Goal: Check status: Check status

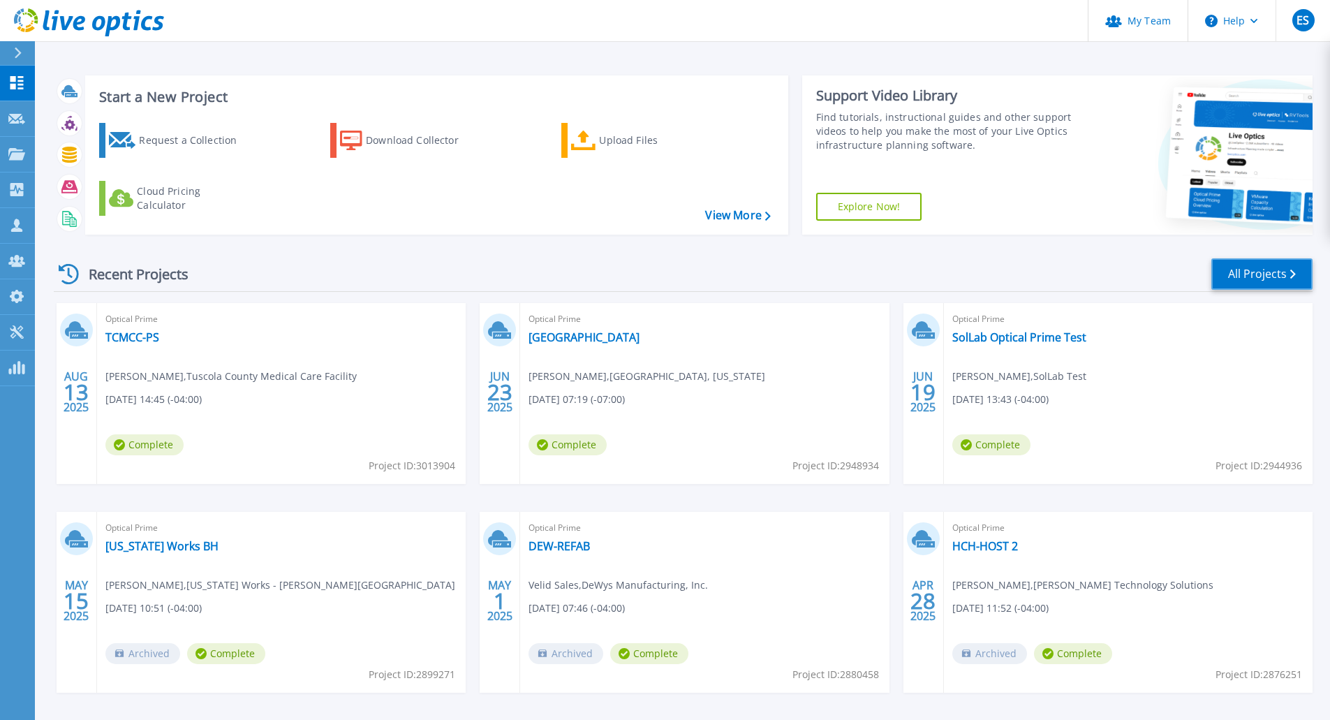
click at [1252, 278] on link "All Projects" at bounding box center [1261, 273] width 101 height 31
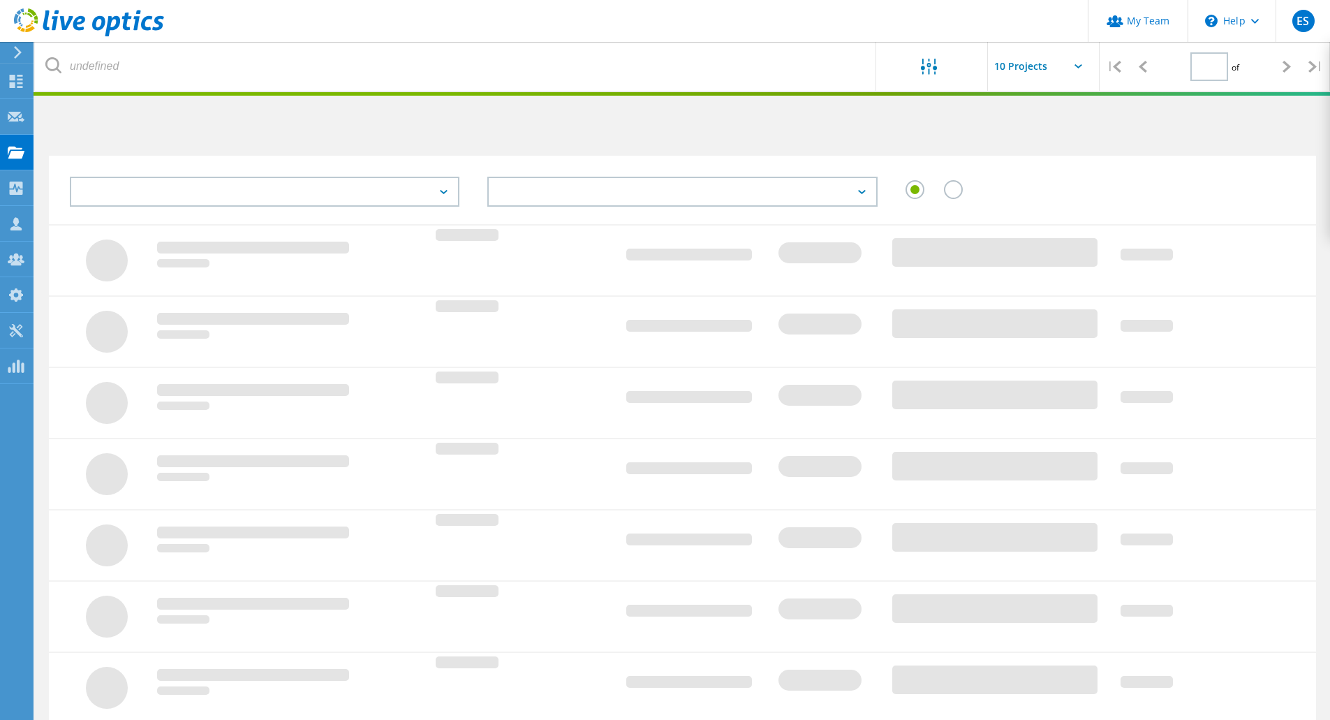
type input "1"
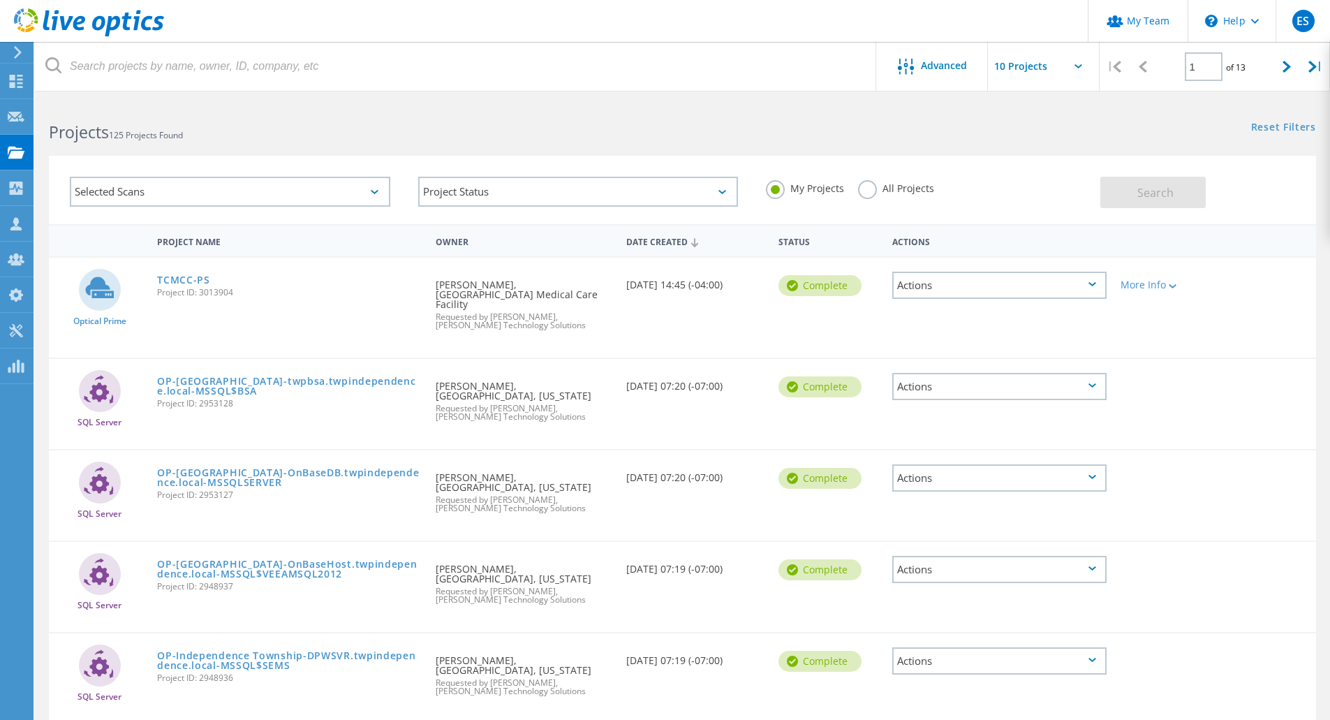
drag, startPoint x: 865, startPoint y: 187, endPoint x: 1027, endPoint y: 168, distance: 163.1
click at [867, 187] on label "All Projects" at bounding box center [896, 186] width 76 height 13
click at [0, 0] on input "All Projects" at bounding box center [0, 0] width 0 height 0
click at [1198, 190] on button "Search" at bounding box center [1152, 192] width 105 height 31
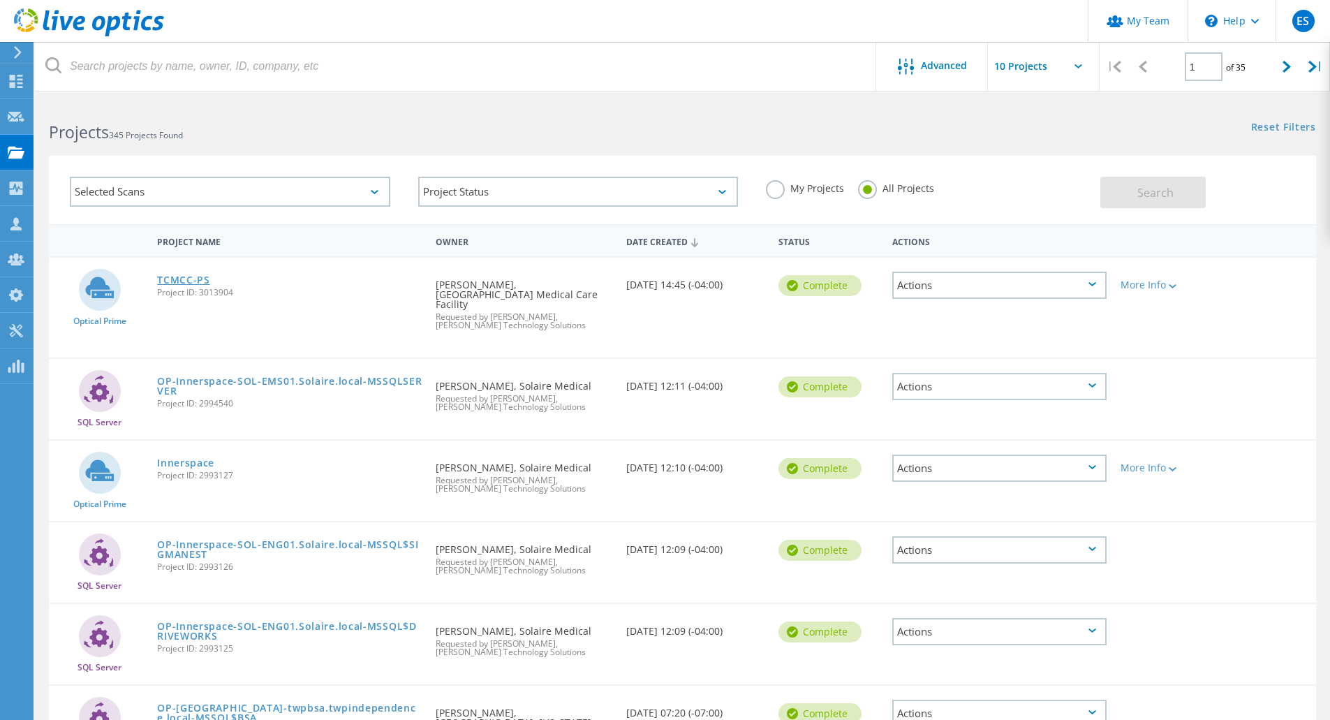
click at [169, 282] on link "TCMCC-PS" at bounding box center [183, 280] width 53 height 10
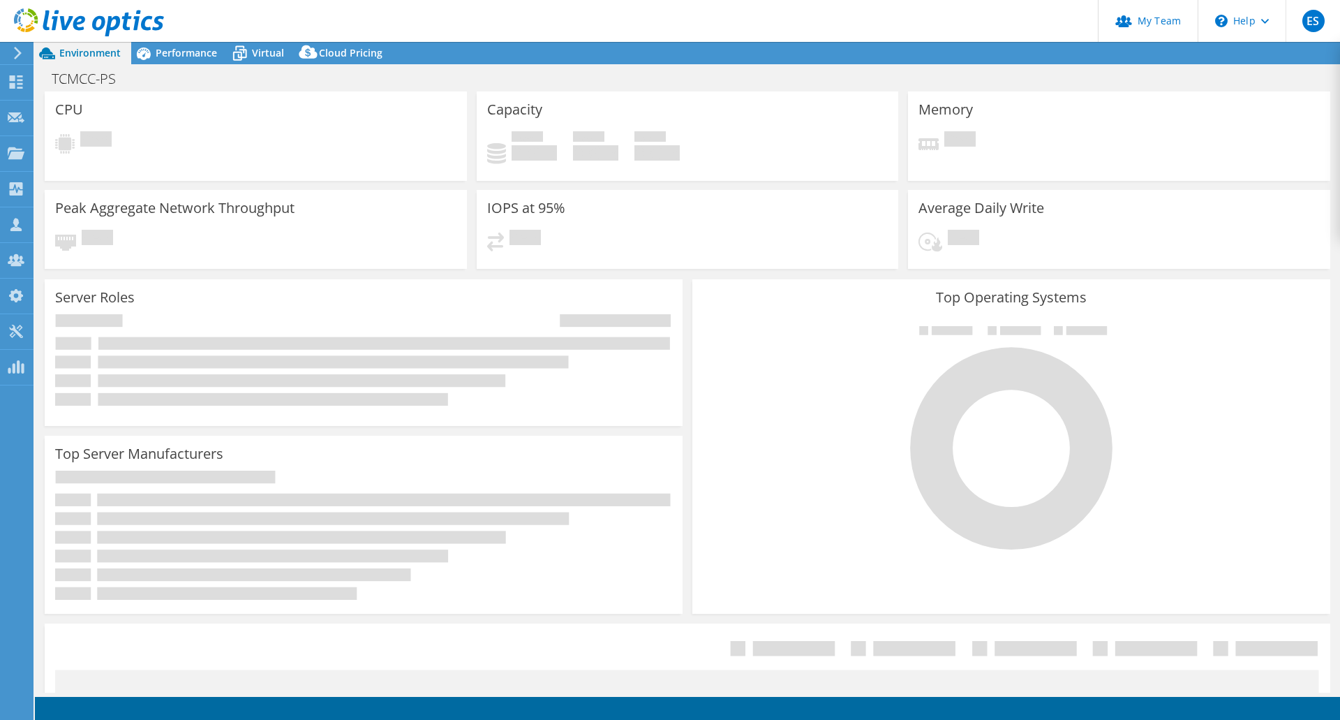
select select "USD"
